Goal: Task Accomplishment & Management: Use online tool/utility

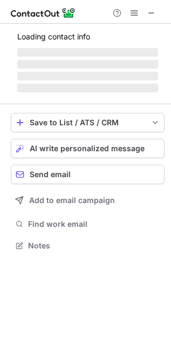
scroll to position [262, 171]
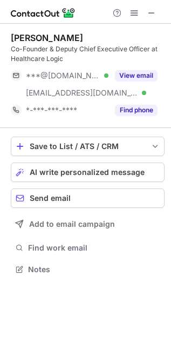
scroll to position [262, 171]
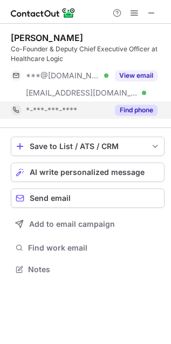
click at [41, 112] on span "*-***-***-****" at bounding box center [51, 110] width 51 height 10
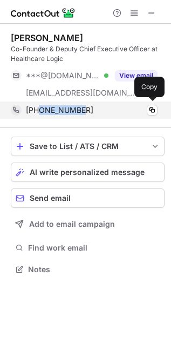
drag, startPoint x: 81, startPoint y: 109, endPoint x: 39, endPoint y: 113, distance: 42.8
click at [39, 113] on div "+61478027257" at bounding box center [92, 110] width 132 height 10
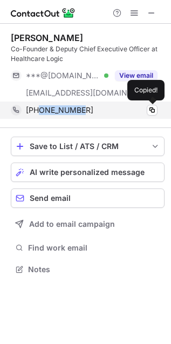
copy span "478027257"
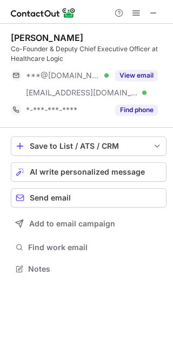
scroll to position [262, 173]
click at [152, 11] on span at bounding box center [153, 13] width 9 height 9
